Goal: Information Seeking & Learning: Learn about a topic

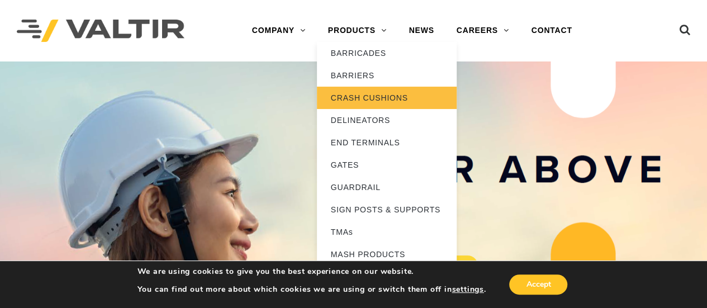
click at [388, 101] on link "CRASH CUSHIONS" at bounding box center [387, 98] width 140 height 22
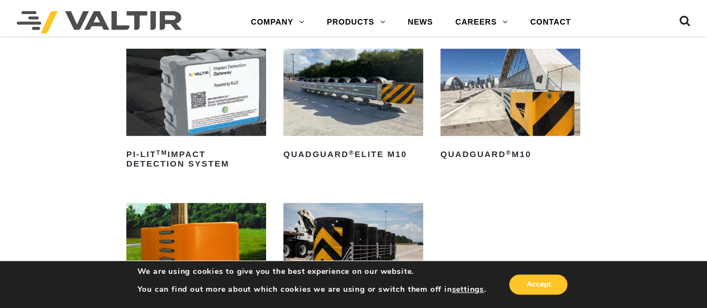
scroll to position [2546, 0]
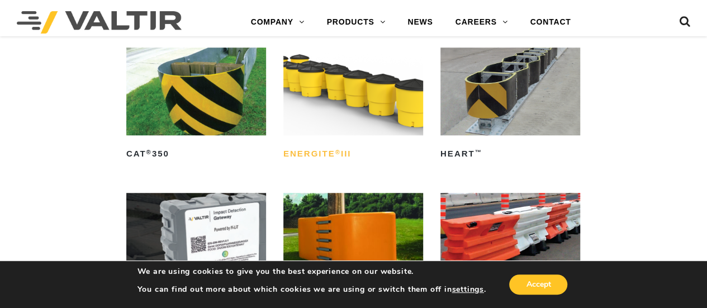
click at [334, 151] on h2 "ENERGITE ® III" at bounding box center [353, 154] width 140 height 18
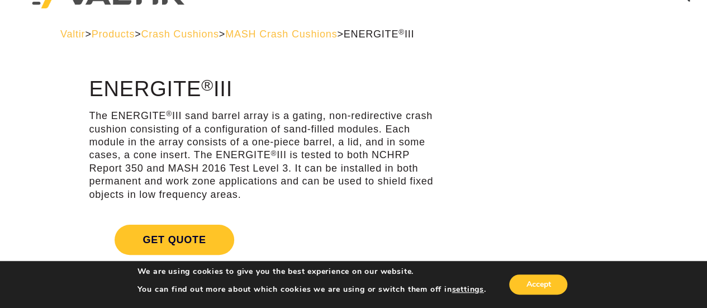
scroll to position [56, 0]
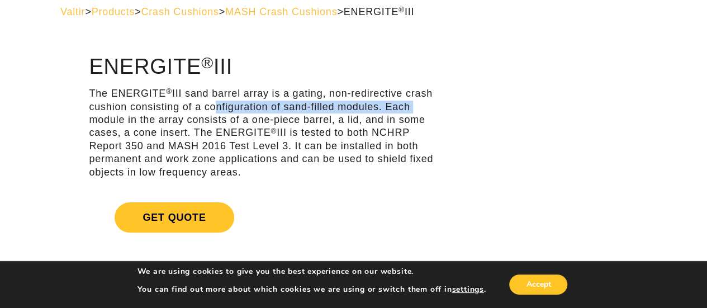
drag, startPoint x: 212, startPoint y: 107, endPoint x: 420, endPoint y: 102, distance: 207.8
click at [420, 102] on p "The ENERGITE ® III sand barrel array is a gating, non-redirective crash cushion…" at bounding box center [265, 133] width 352 height 92
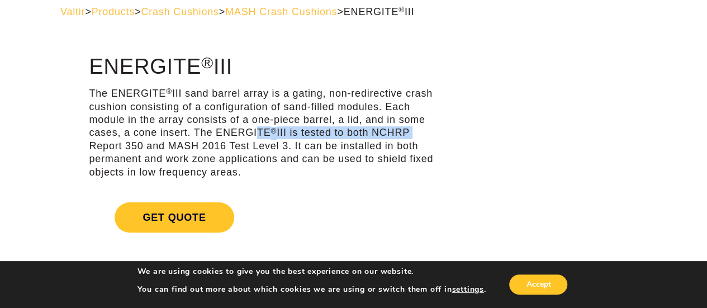
drag, startPoint x: 251, startPoint y: 132, endPoint x: 427, endPoint y: 130, distance: 175.9
click at [427, 130] on p "The ENERGITE ® III sand barrel array is a gating, non-redirective crash cushion…" at bounding box center [265, 133] width 352 height 92
click at [176, 151] on p "The ENERGITE ® III sand barrel array is a gating, non-redirective crash cushion…" at bounding box center [265, 133] width 352 height 92
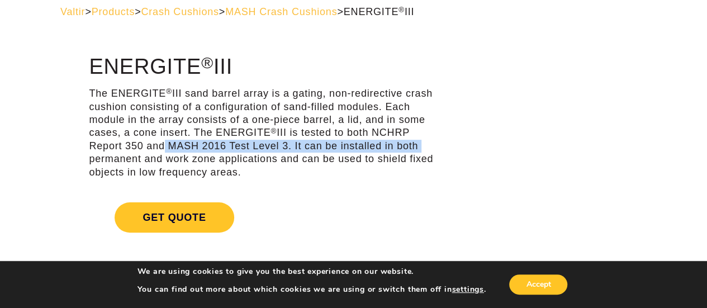
drag, startPoint x: 165, startPoint y: 148, endPoint x: 426, endPoint y: 142, distance: 260.3
click at [426, 142] on p "The ENERGITE ® III sand barrel array is a gating, non-redirective crash cushion…" at bounding box center [265, 133] width 352 height 92
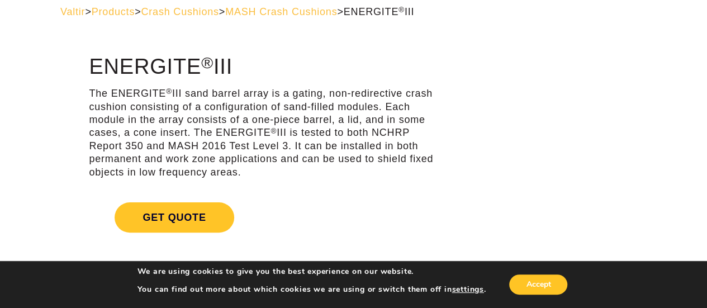
click at [238, 162] on p "The ENERGITE ® III sand barrel array is a gating, non-redirective crash cushion…" at bounding box center [265, 133] width 352 height 92
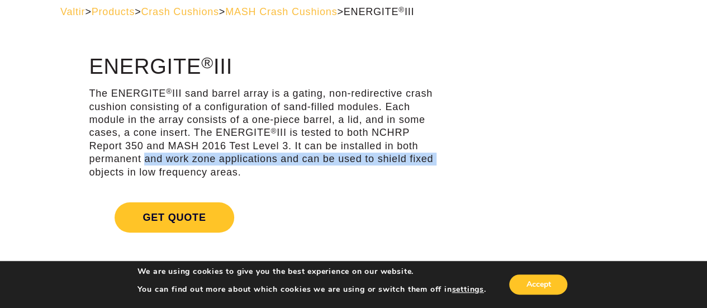
drag, startPoint x: 142, startPoint y: 157, endPoint x: 446, endPoint y: 156, distance: 303.8
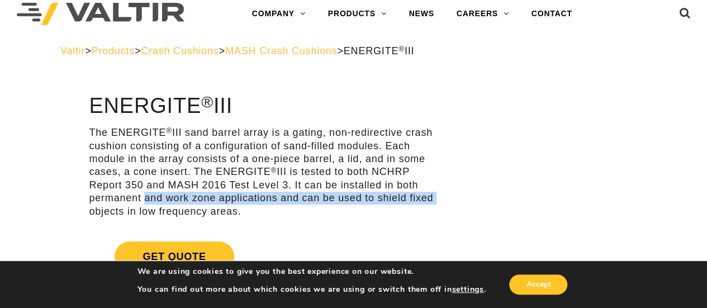
scroll to position [0, 0]
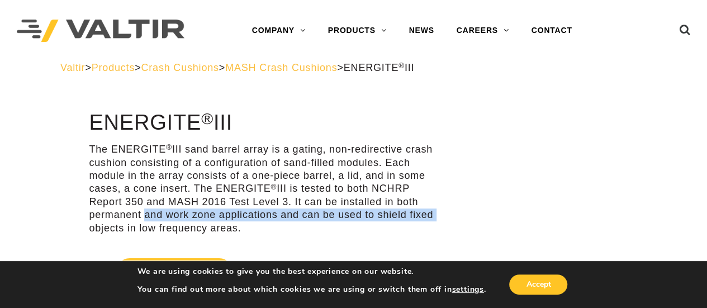
click at [289, 65] on span "MASH Crash Cushions" at bounding box center [281, 67] width 112 height 11
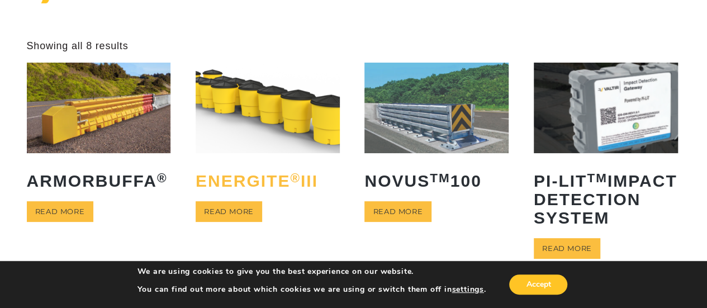
scroll to position [56, 0]
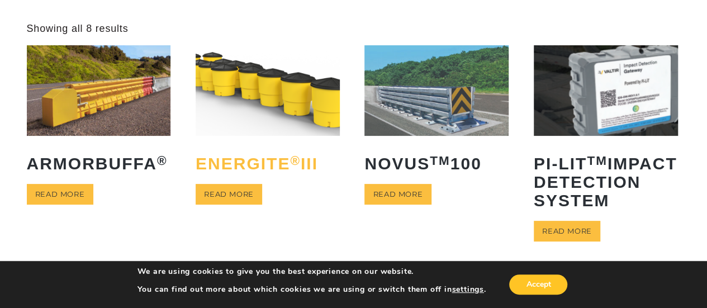
click at [258, 159] on h2 "ENERGITE ® III" at bounding box center [267, 163] width 144 height 35
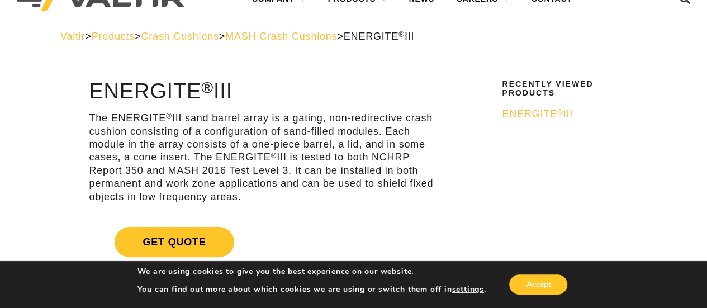
scroll to position [56, 0]
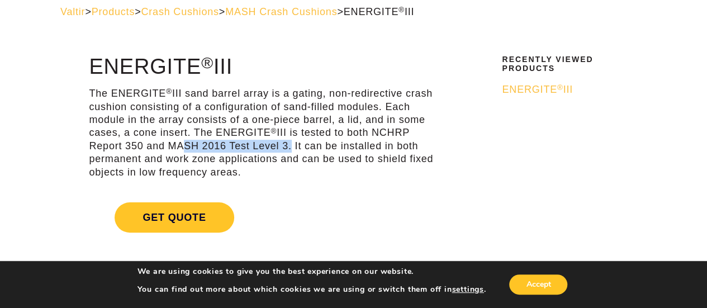
drag, startPoint x: 172, startPoint y: 145, endPoint x: 297, endPoint y: 158, distance: 125.7
click at [286, 147] on p "The ENERGITE ® III sand barrel array is a gating, non-redirective crash cushion…" at bounding box center [265, 133] width 352 height 92
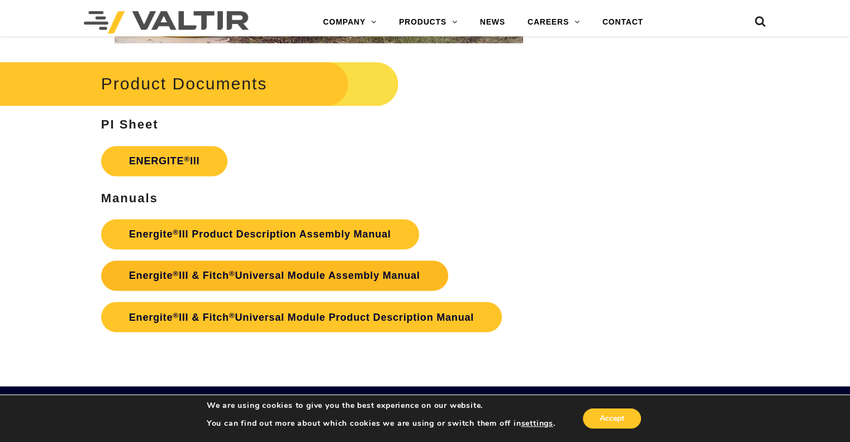
scroll to position [1843, 0]
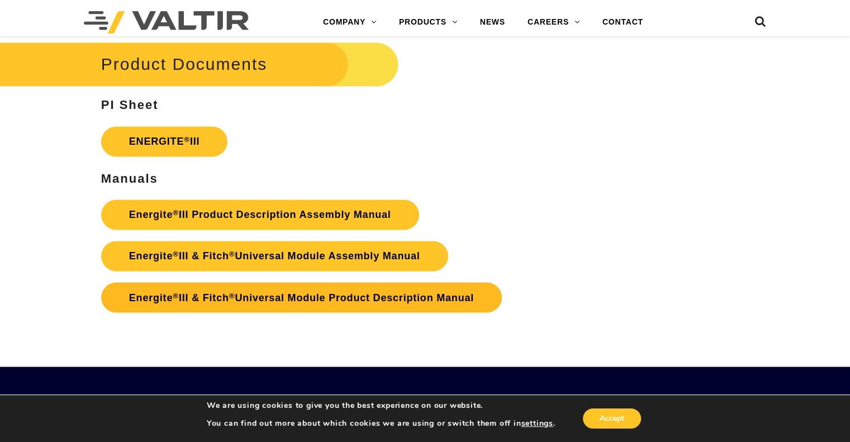
click at [347, 302] on link "Energite ® III & Fitch ® Universal Module Product Description Manual" at bounding box center [301, 297] width 400 height 30
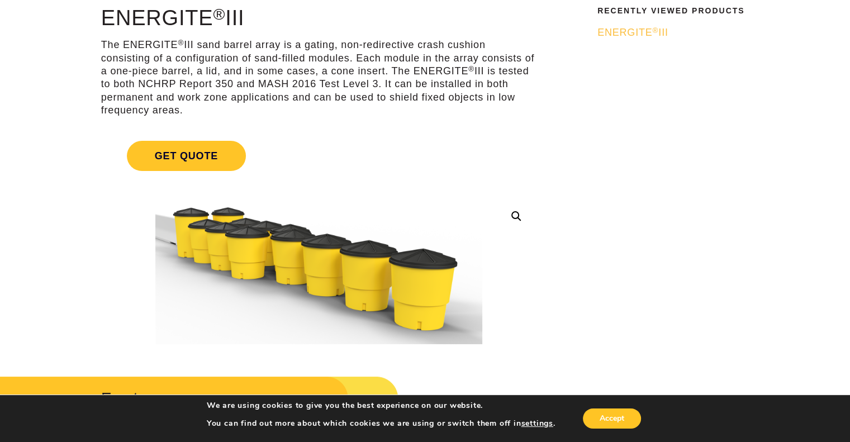
scroll to position [112, 0]
